Goal: Find specific page/section: Find specific page/section

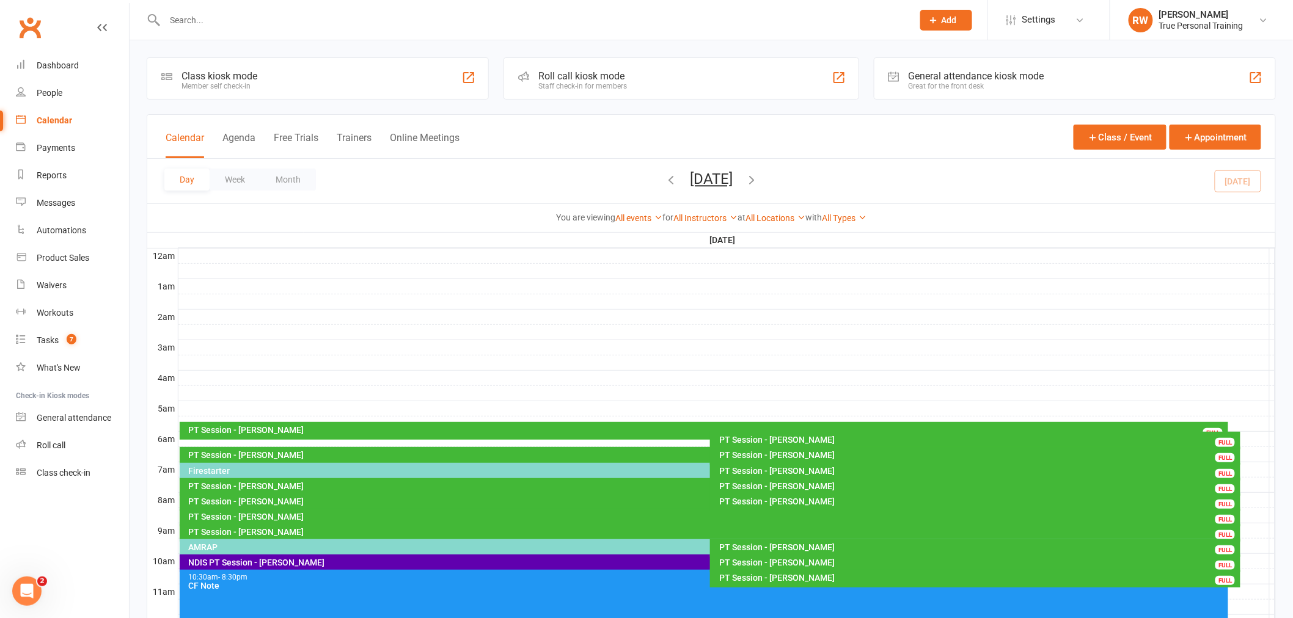
drag, startPoint x: 0, startPoint y: 0, endPoint x: 54, endPoint y: 125, distance: 135.7
click at [54, 125] on div "Calendar" at bounding box center [54, 120] width 35 height 10
click at [674, 215] on link "All Instructors" at bounding box center [705, 218] width 64 height 10
click at [233, 171] on button "Week" at bounding box center [235, 180] width 51 height 22
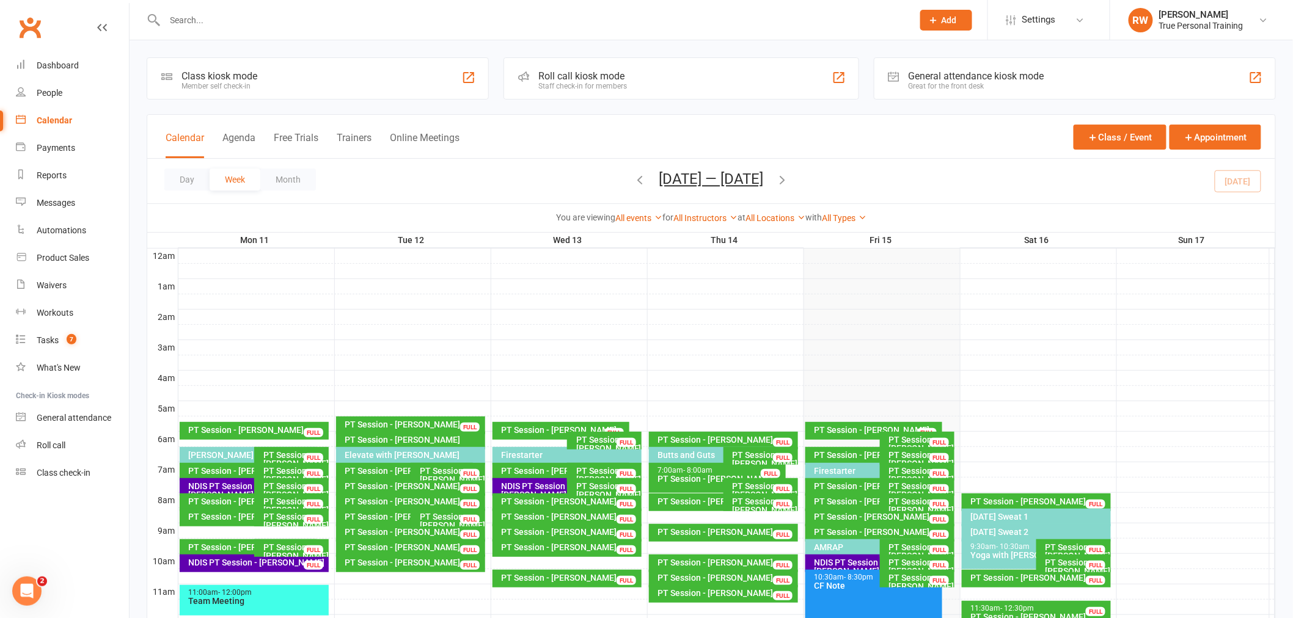
click at [633, 175] on icon "button" at bounding box center [639, 179] width 13 height 13
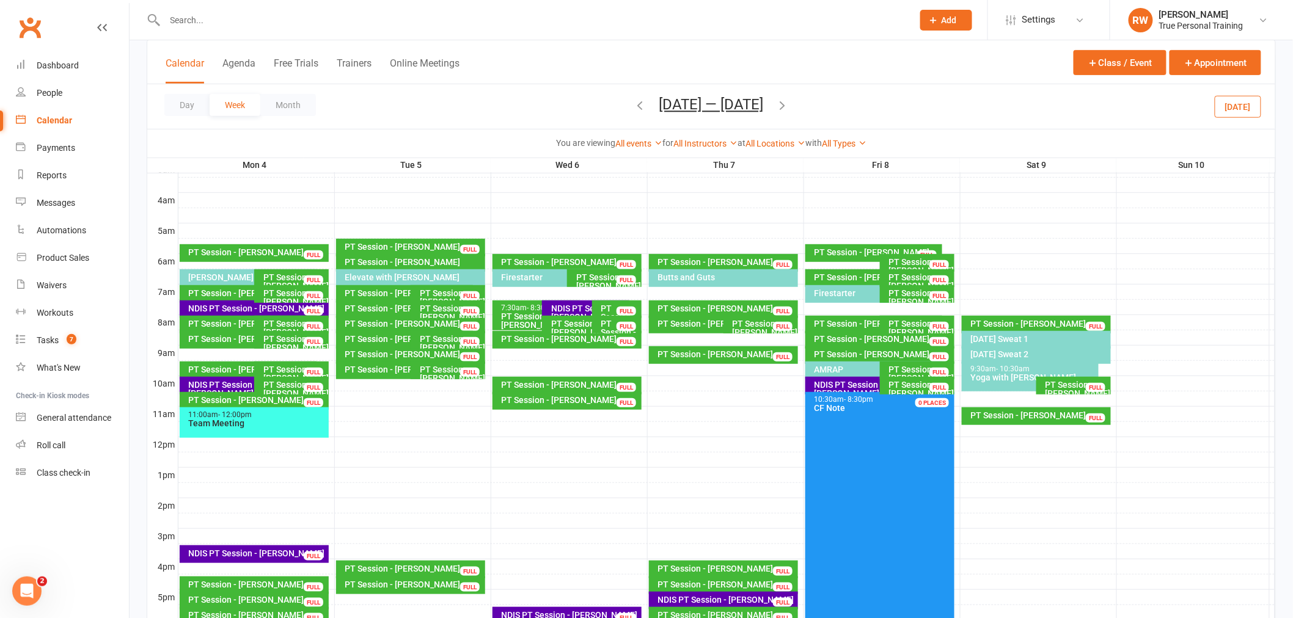
scroll to position [203, 0]
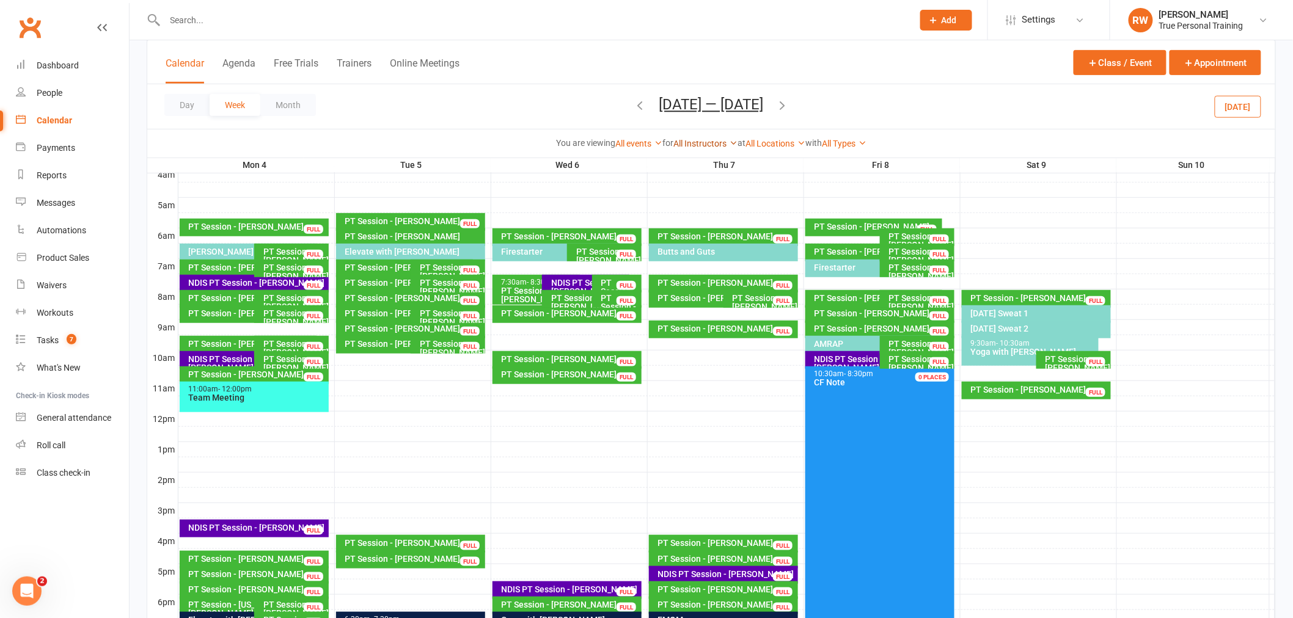
click at [679, 145] on link "All Instructors" at bounding box center [705, 144] width 64 height 10
click at [680, 172] on link "[PERSON_NAME]" at bounding box center [676, 167] width 121 height 24
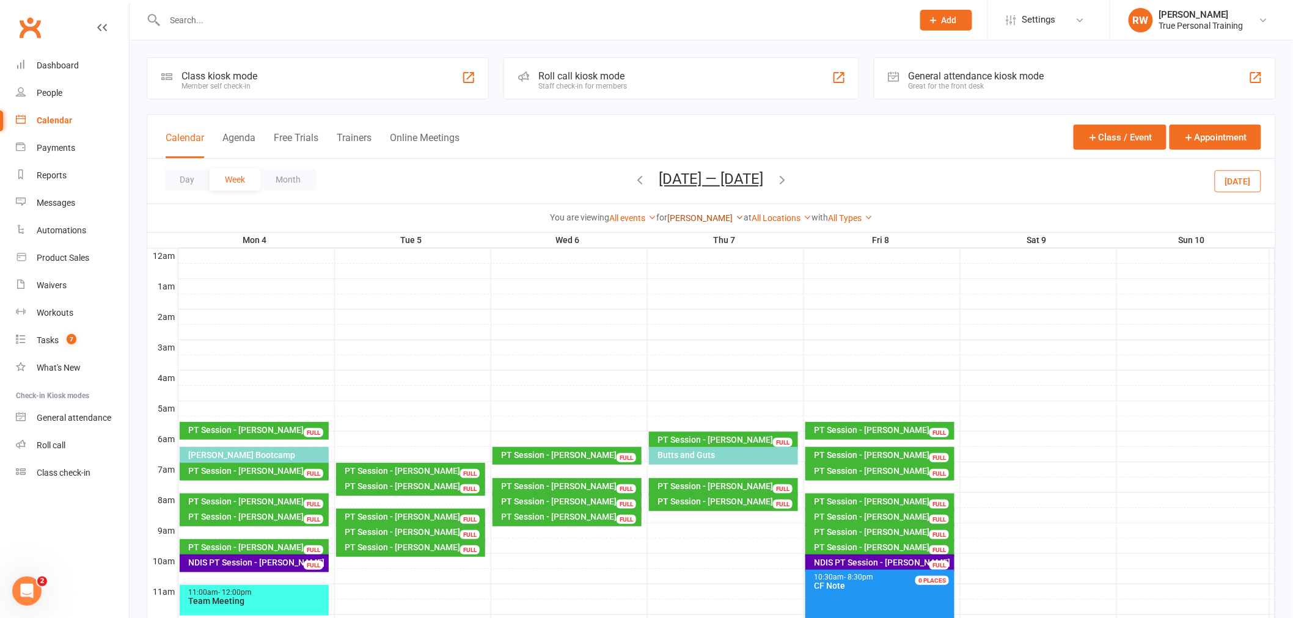
click at [719, 217] on link "[PERSON_NAME]" at bounding box center [705, 218] width 76 height 10
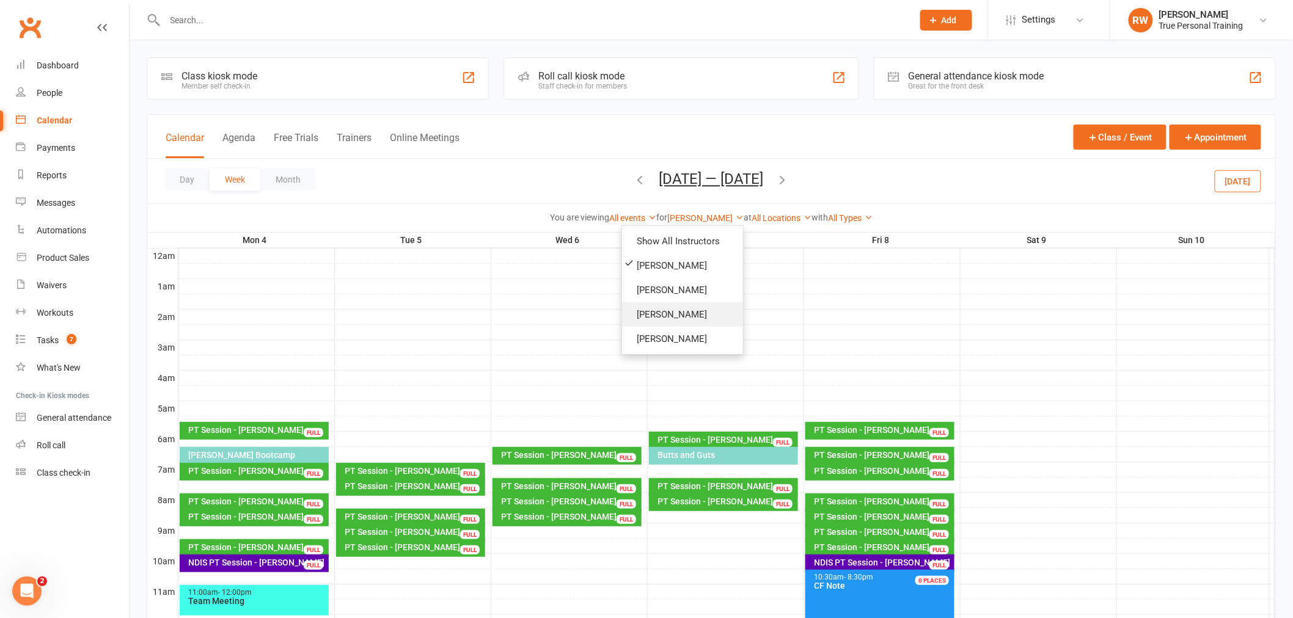
click at [674, 307] on link "[PERSON_NAME]" at bounding box center [682, 314] width 121 height 24
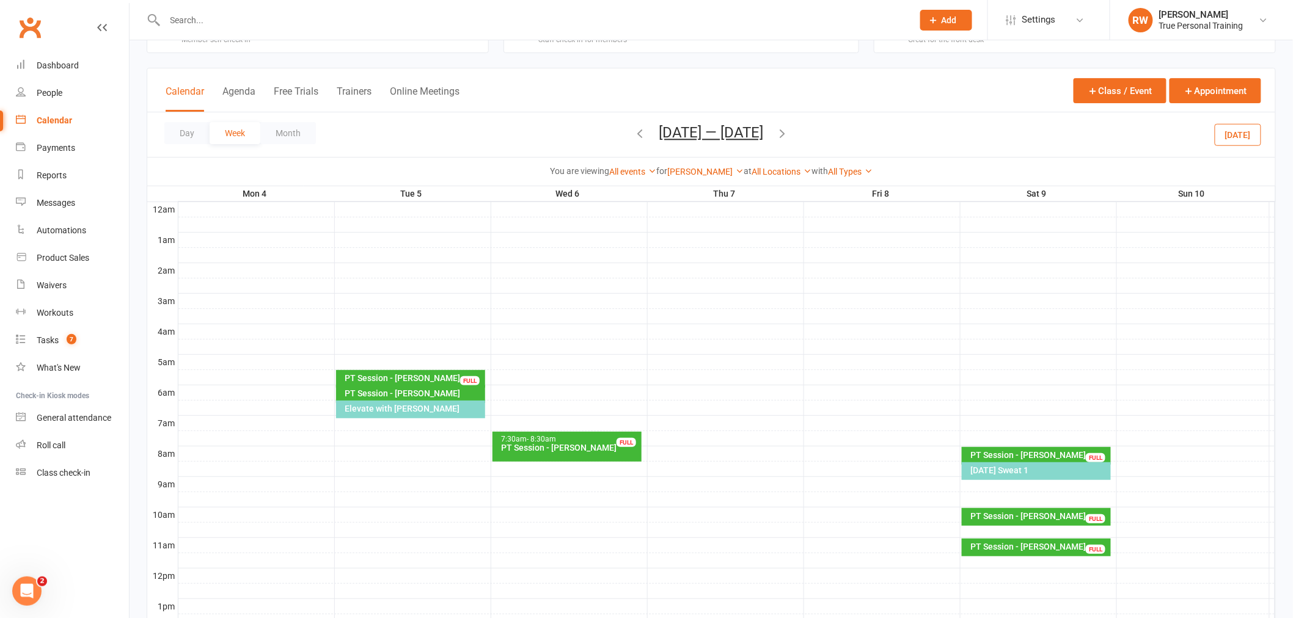
scroll to position [136, 0]
